Goal: Check status: Check status

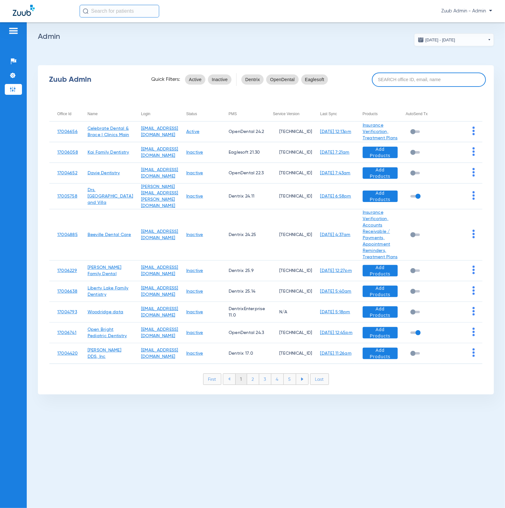
click at [422, 81] on input at bounding box center [429, 80] width 114 height 14
paste input "17007221"
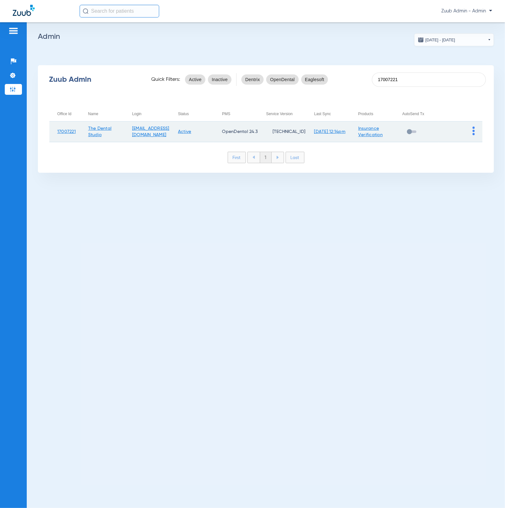
type input "17007221"
click at [474, 128] on img at bounding box center [473, 131] width 2 height 9
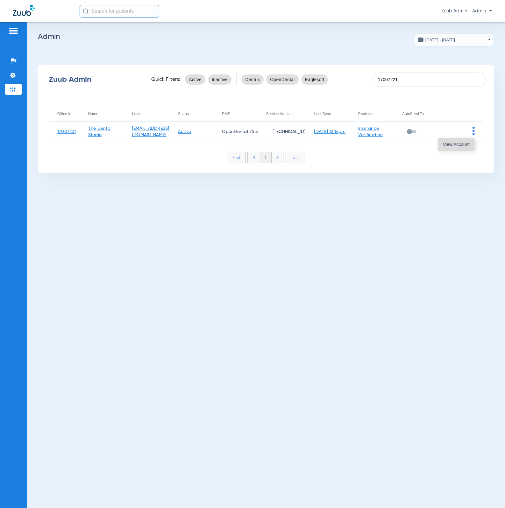
click at [464, 140] on button "View Account" at bounding box center [455, 144] width 37 height 13
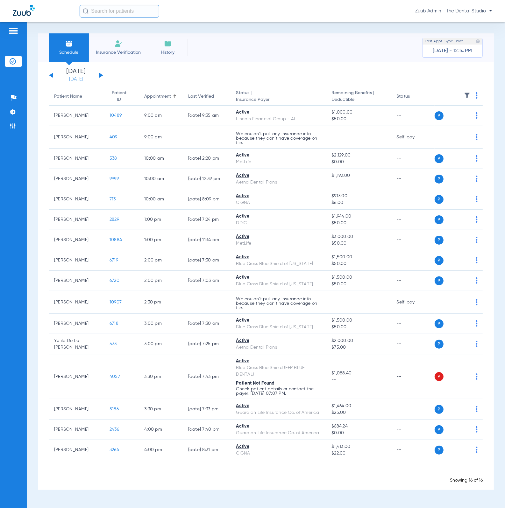
click at [84, 80] on link "[DATE]" at bounding box center [76, 79] width 38 height 6
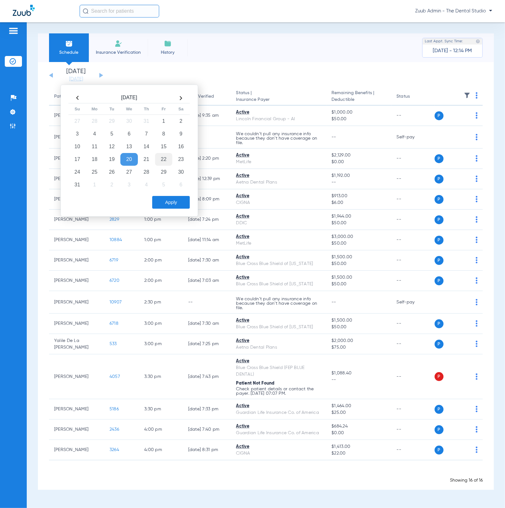
click at [161, 157] on td "22" at bounding box center [163, 159] width 17 height 13
click at [175, 202] on button "Apply" at bounding box center [171, 202] width 38 height 13
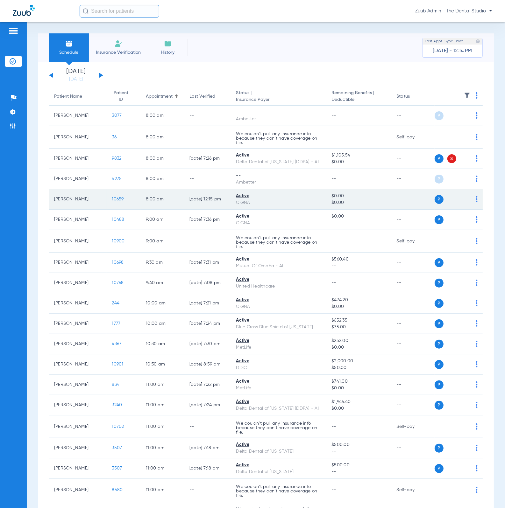
click at [117, 198] on span "10659" at bounding box center [118, 199] width 12 height 4
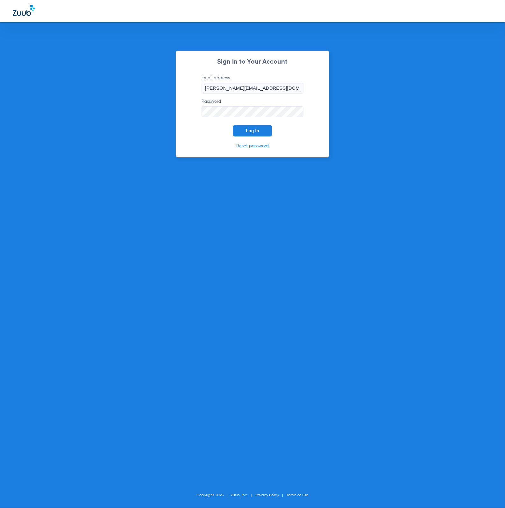
click at [255, 132] on span "Log In" at bounding box center [252, 130] width 13 height 5
